Goal: Task Accomplishment & Management: Use online tool/utility

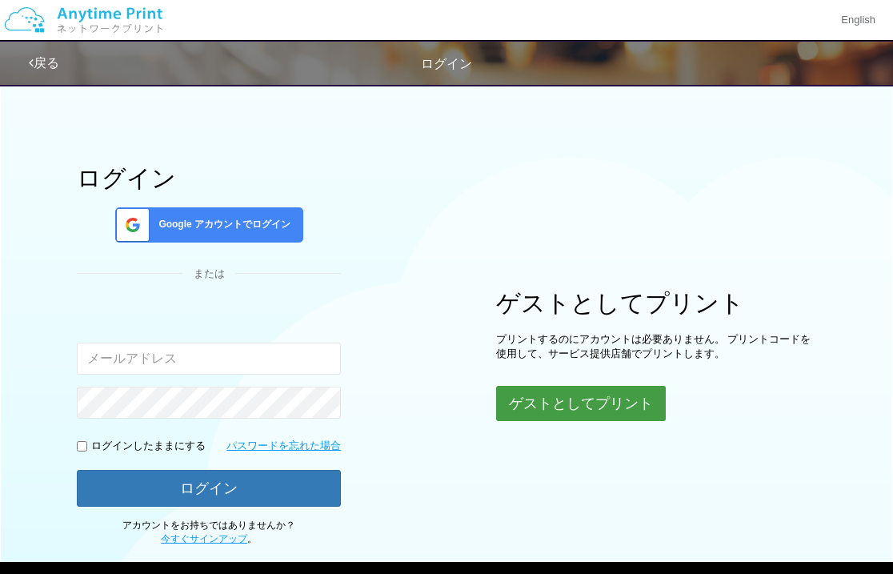
click at [623, 411] on button "ゲストとしてプリント" at bounding box center [581, 403] width 170 height 35
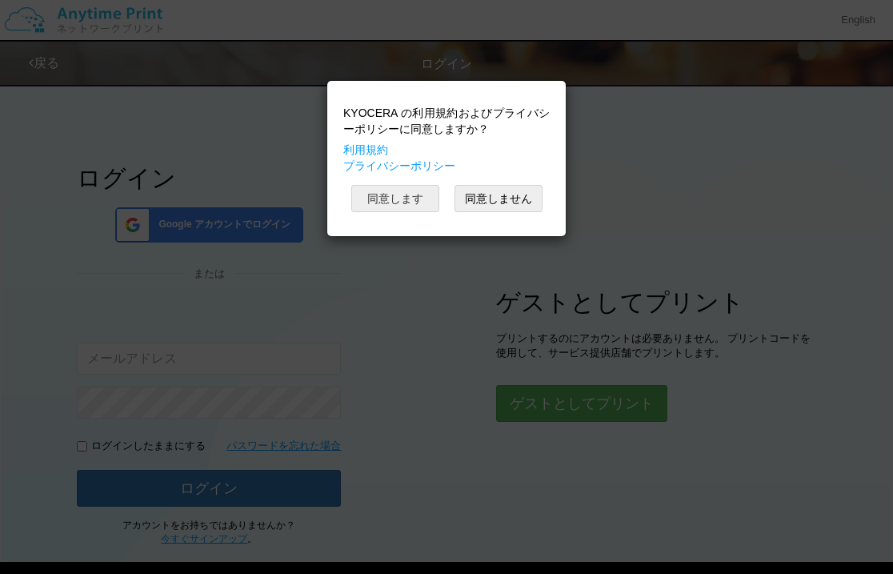
click at [370, 198] on button "同意します" at bounding box center [395, 198] width 88 height 27
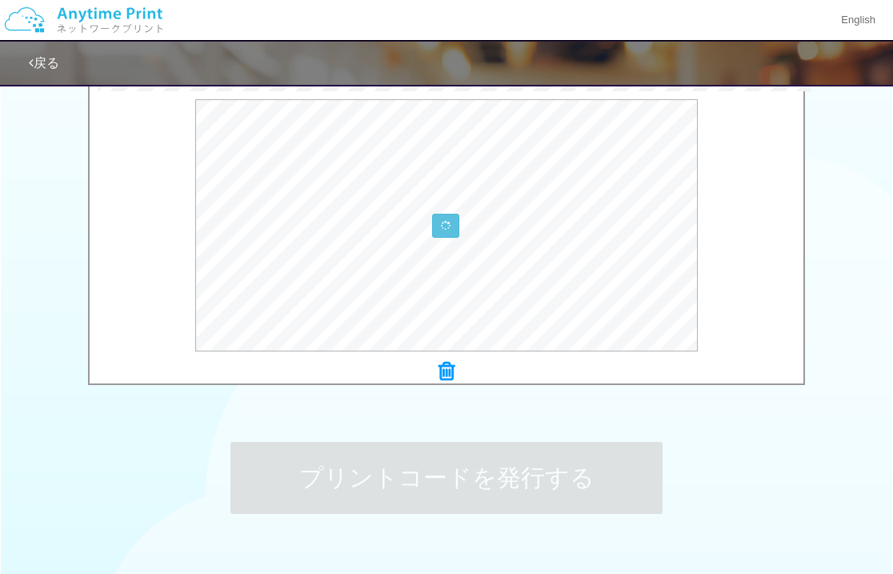
scroll to position [543, 0]
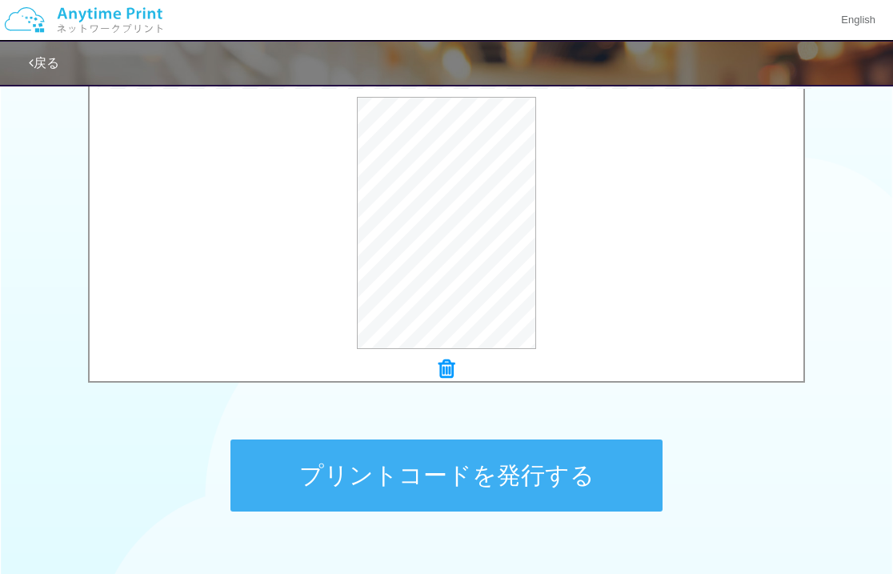
click at [443, 493] on button "プリントコードを発行する" at bounding box center [446, 475] width 432 height 72
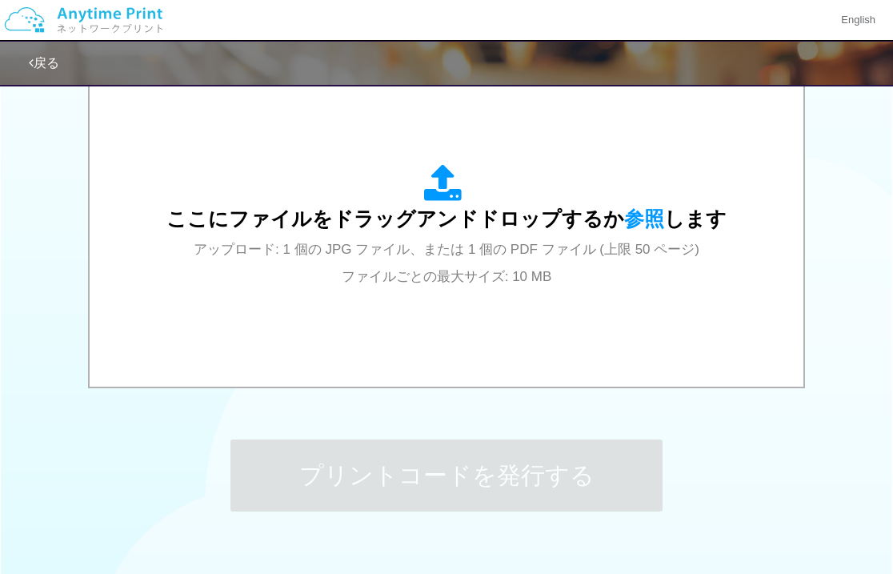
scroll to position [0, 0]
